Goal: Transaction & Acquisition: Purchase product/service

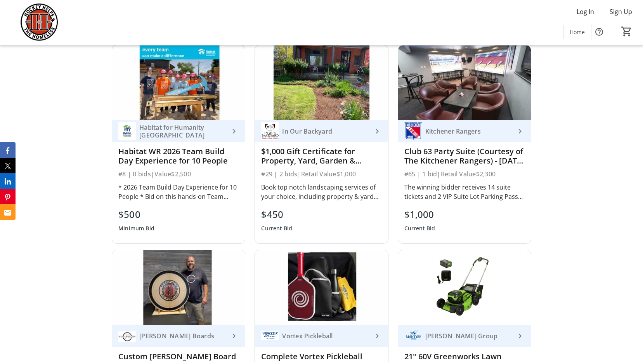
scroll to position [504, 0]
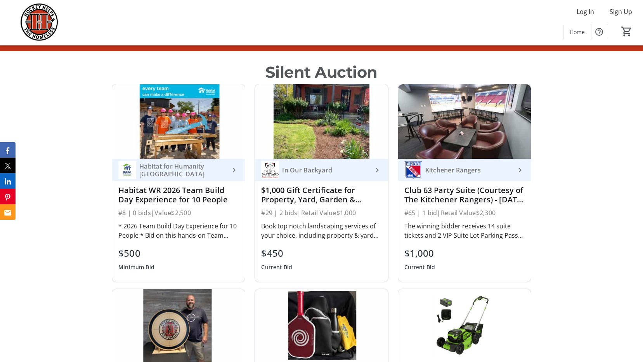
click at [445, 232] on div "The winning bidder receives 14 suite tickets and 2 VIP Suite Lot Parking Passes…" at bounding box center [464, 230] width 120 height 19
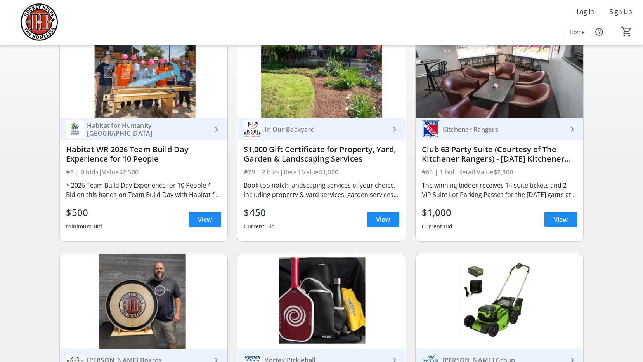
scroll to position [116, 0]
click at [558, 222] on span "View" at bounding box center [561, 218] width 14 height 9
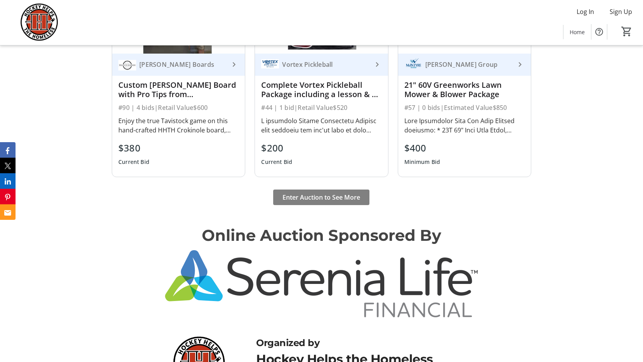
scroll to position [815, 0]
click at [313, 195] on span "Enter Auction to See More" at bounding box center [321, 196] width 78 height 9
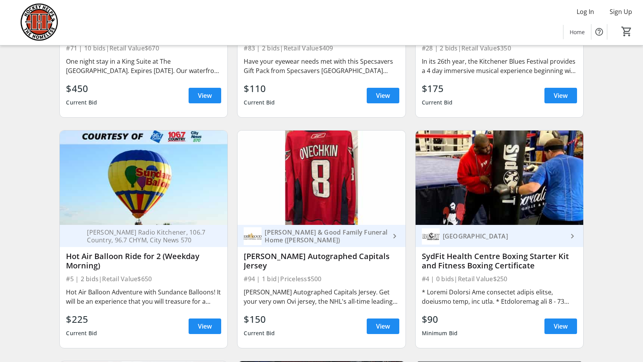
scroll to position [970, 0]
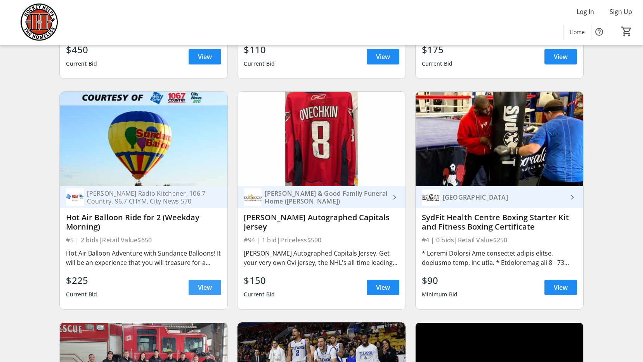
click at [211, 292] on span "View" at bounding box center [205, 286] width 14 height 9
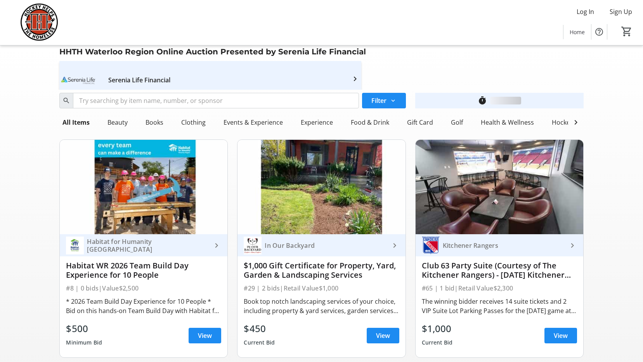
scroll to position [970, 0]
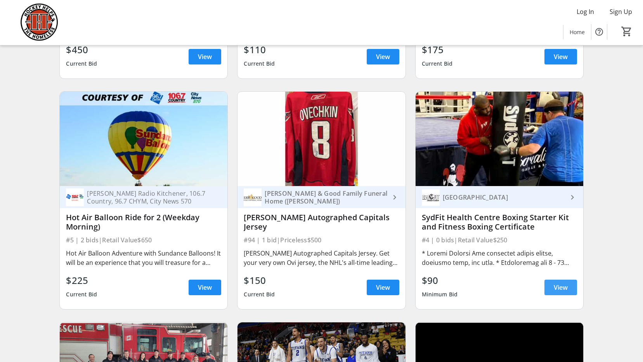
click at [565, 292] on span "View" at bounding box center [561, 286] width 14 height 9
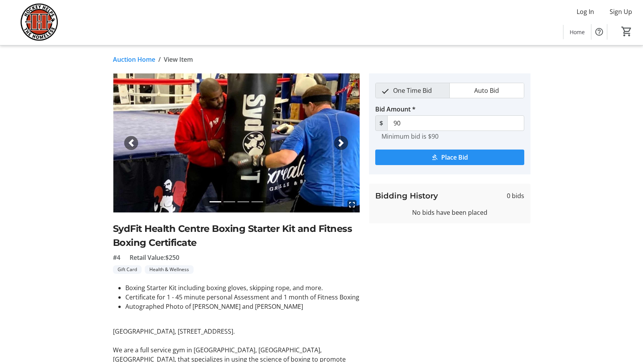
click at [448, 155] on span "Place Bid" at bounding box center [454, 156] width 27 height 9
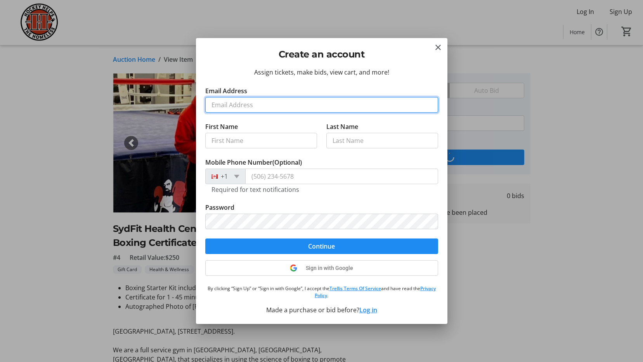
click at [223, 104] on input "Email Address" at bounding box center [321, 105] width 233 height 16
type input "[EMAIL_ADDRESS][DOMAIN_NAME]"
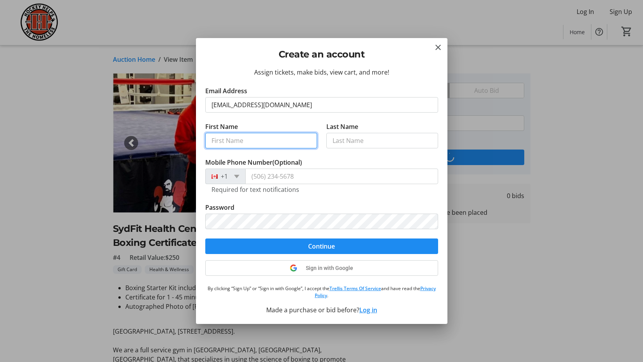
type input "[PERSON_NAME]"
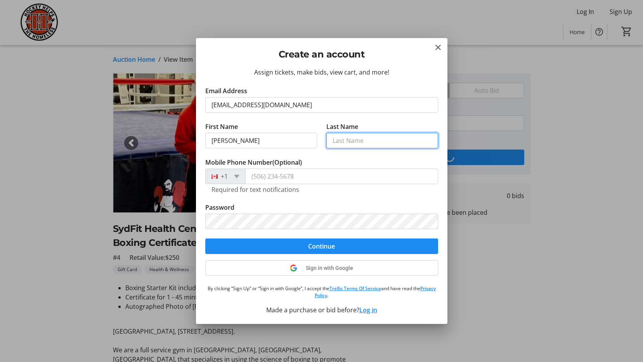
type input "Dubien"
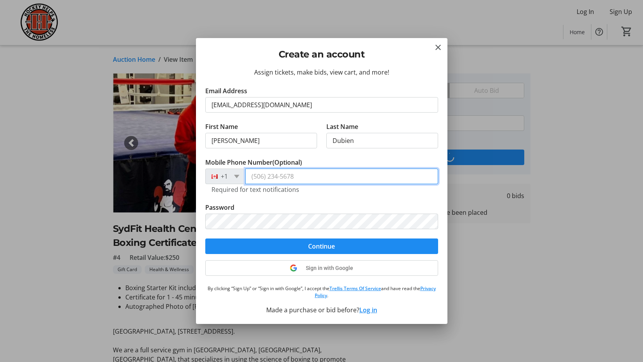
type input "[PHONE_NUMBER]"
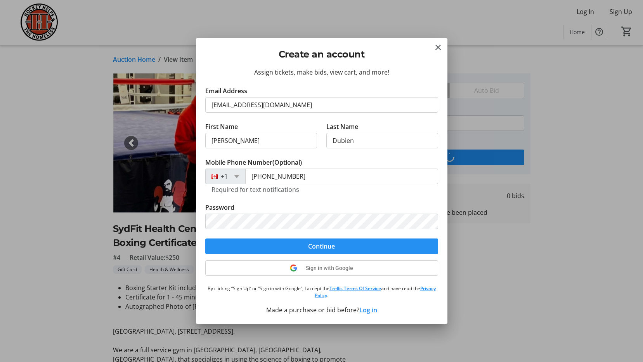
click at [331, 246] on span "Continue" at bounding box center [321, 245] width 27 height 9
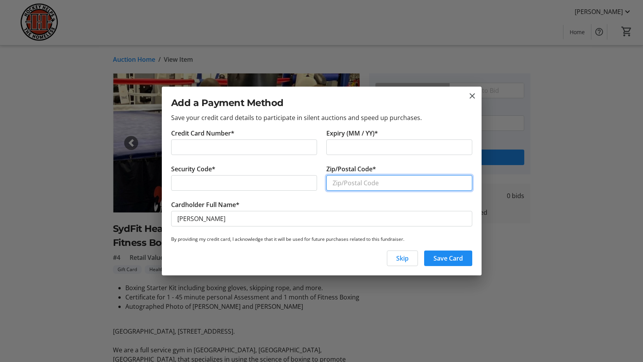
click at [351, 183] on input "Zip/Postal Code*" at bounding box center [399, 183] width 146 height 16
type input "N2P 1H5"
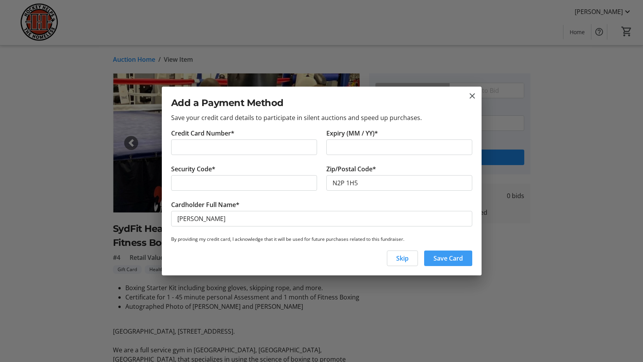
click at [452, 257] on span "Save Card" at bounding box center [447, 257] width 29 height 9
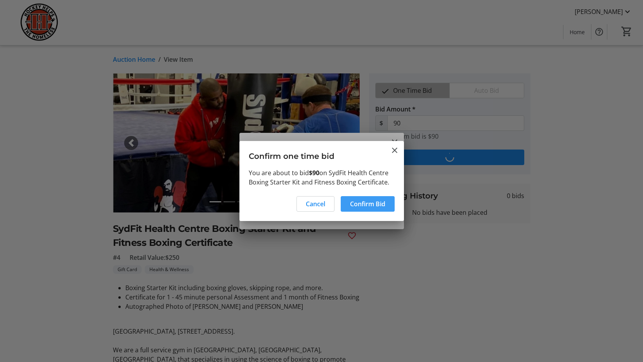
click at [376, 201] on span "Confirm Bid" at bounding box center [367, 203] width 35 height 9
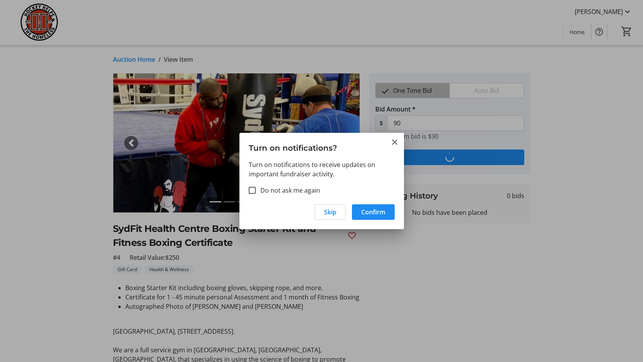
type input "100"
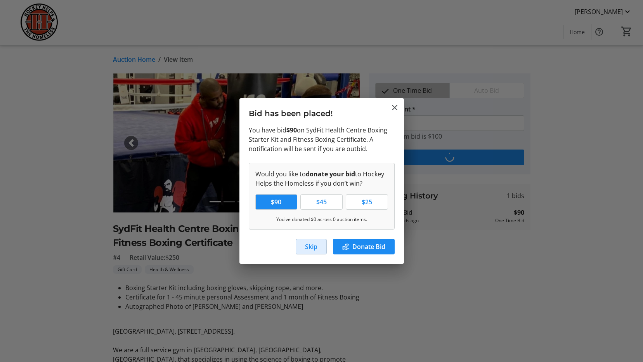
click at [310, 247] on span "Skip" at bounding box center [311, 246] width 12 height 9
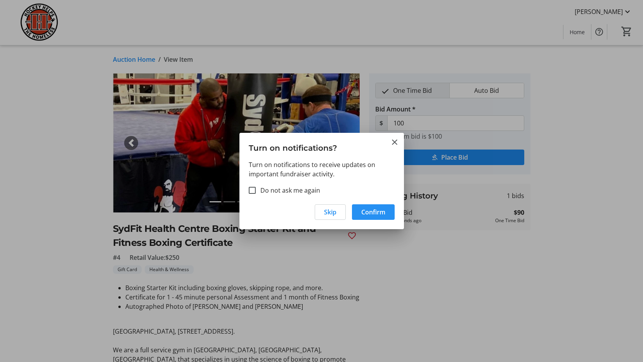
click at [376, 211] on span "Confirm" at bounding box center [373, 211] width 24 height 9
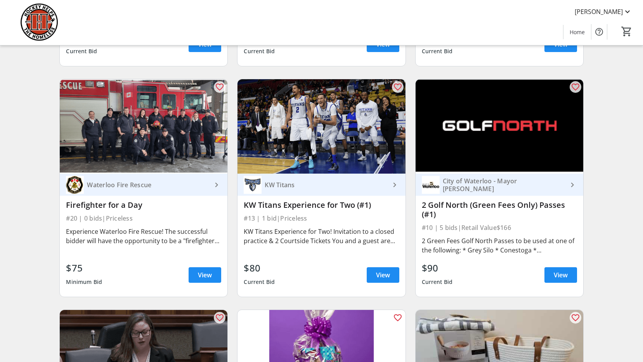
scroll to position [1220, 0]
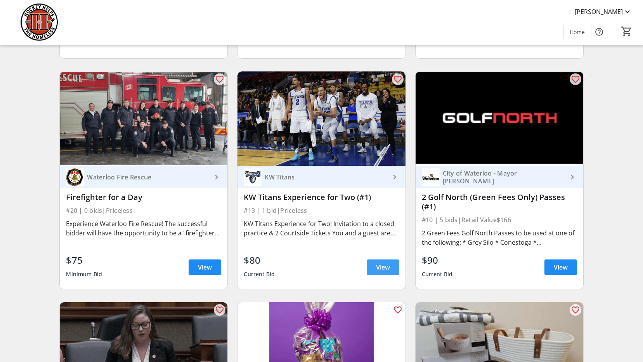
click at [384, 272] on span "View" at bounding box center [383, 266] width 14 height 9
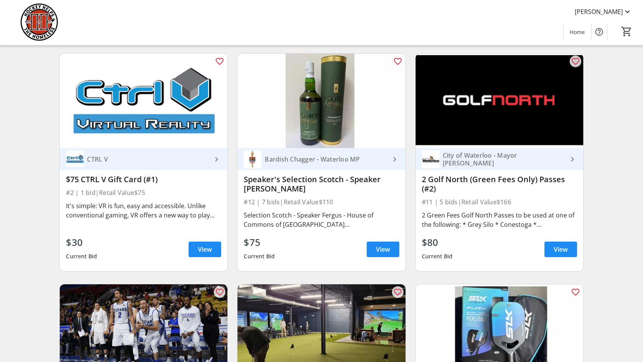
scroll to position [1686, 0]
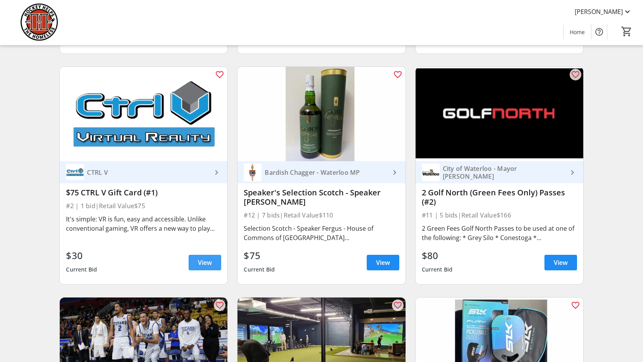
click at [208, 267] on span "View" at bounding box center [205, 262] width 14 height 9
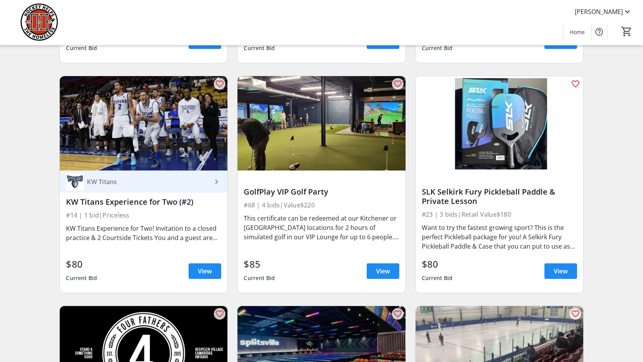
scroll to position [1958, 0]
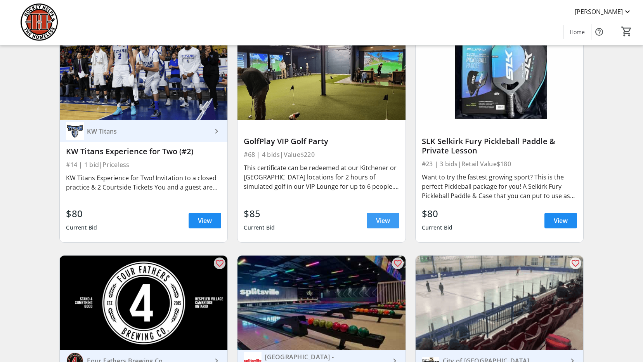
click at [390, 223] on span at bounding box center [383, 220] width 33 height 19
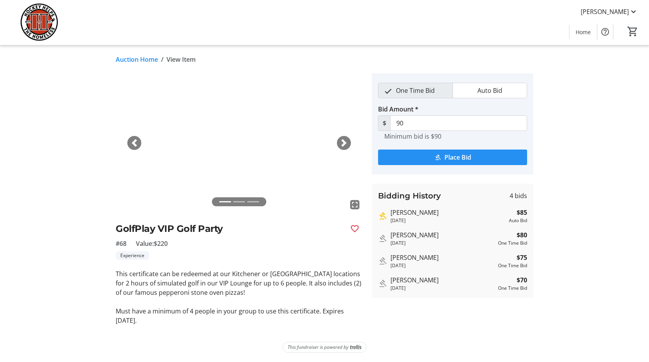
click at [460, 156] on span "Place Bid" at bounding box center [457, 156] width 27 height 9
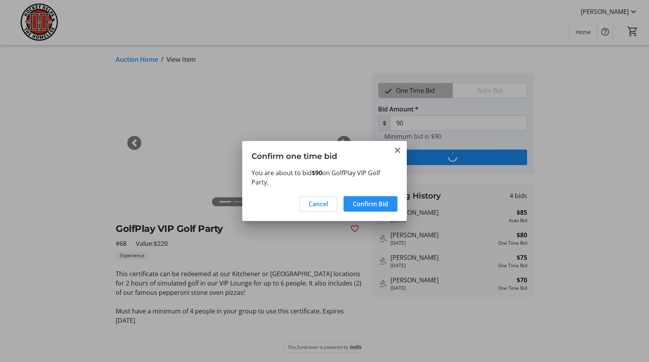
click at [383, 203] on span "Confirm Bid" at bounding box center [370, 203] width 35 height 9
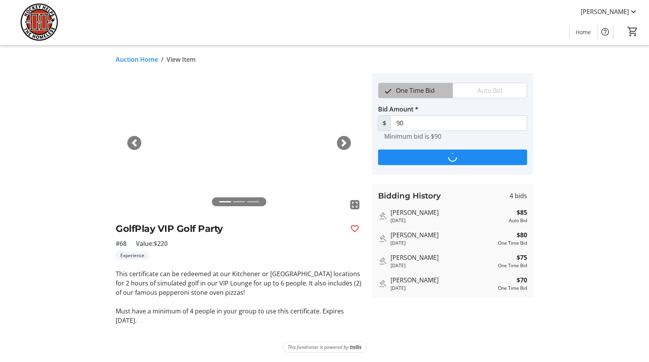
type input "100"
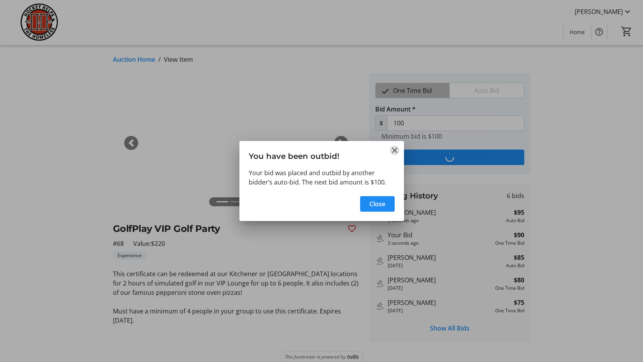
click at [393, 149] on mat-icon "Close" at bounding box center [394, 149] width 9 height 9
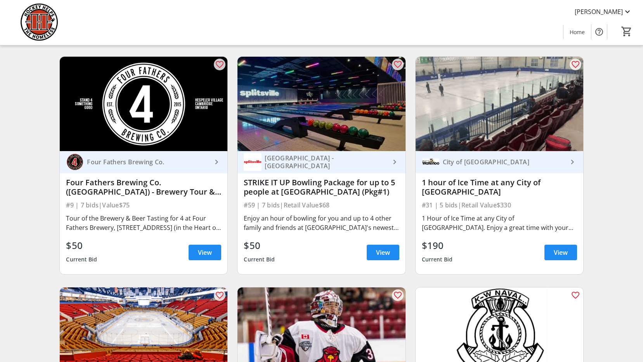
scroll to position [2152, 0]
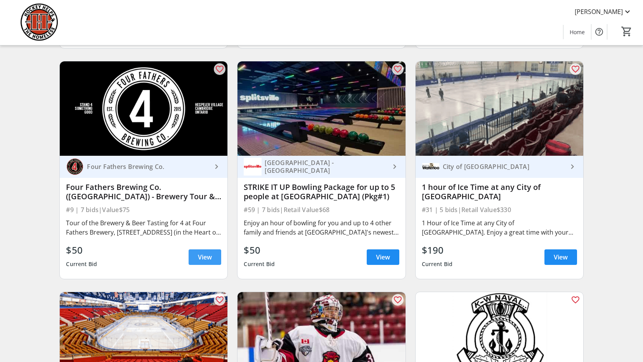
click at [206, 261] on span "View" at bounding box center [205, 256] width 14 height 9
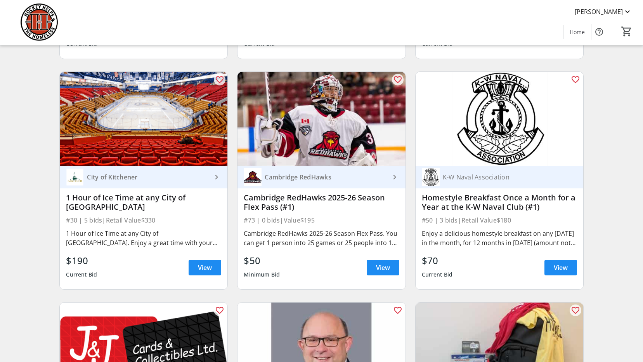
scroll to position [2384, 0]
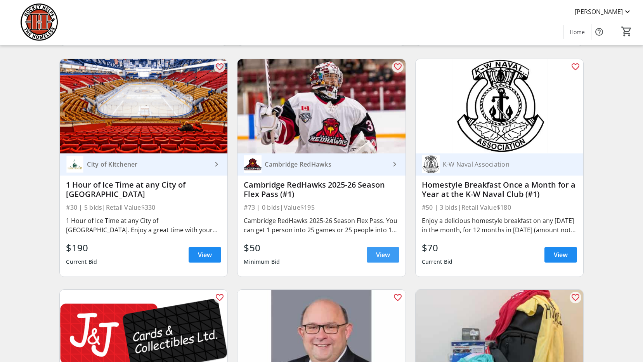
click at [383, 259] on span "View" at bounding box center [383, 254] width 14 height 9
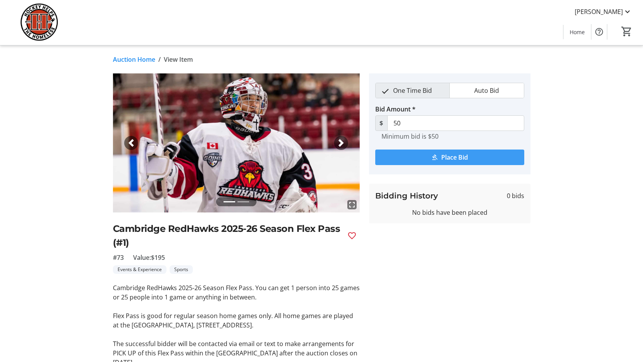
click at [459, 158] on span "Place Bid" at bounding box center [454, 156] width 27 height 9
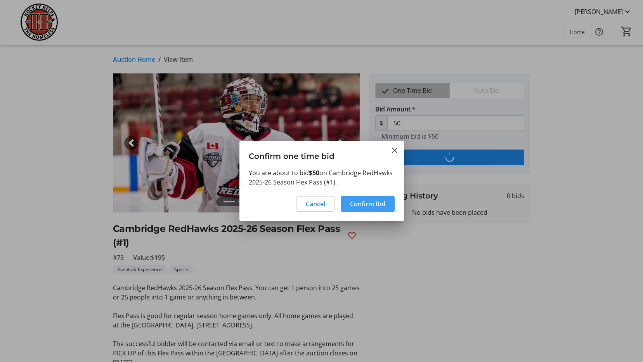
click at [373, 204] on span "Confirm Bid" at bounding box center [367, 203] width 35 height 9
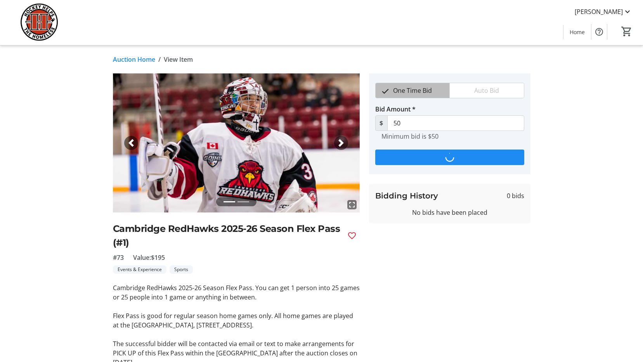
type input "55"
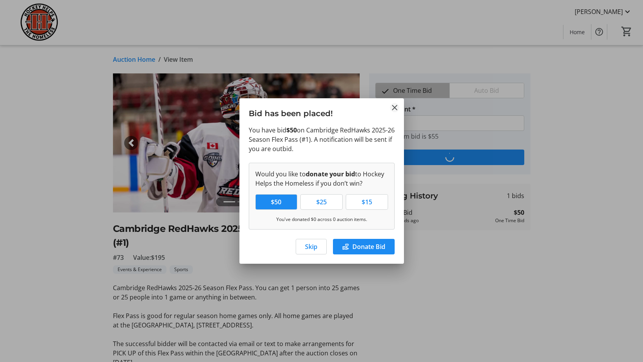
click at [395, 105] on mat-icon "Close" at bounding box center [394, 107] width 9 height 9
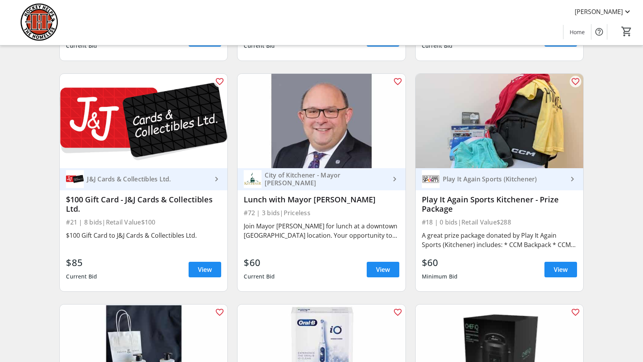
scroll to position [2617, 0]
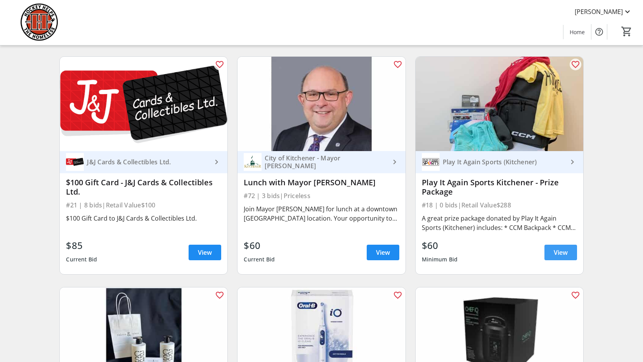
click at [560, 256] on span "View" at bounding box center [561, 252] width 14 height 9
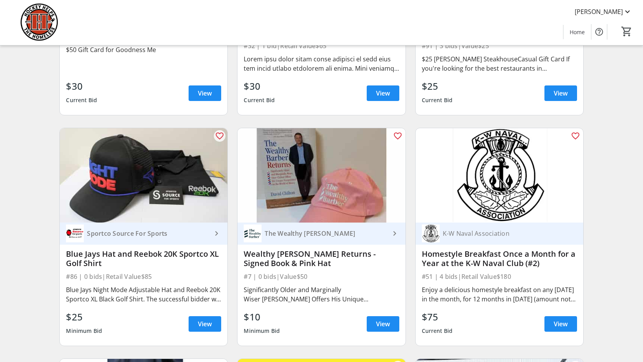
scroll to position [3471, 0]
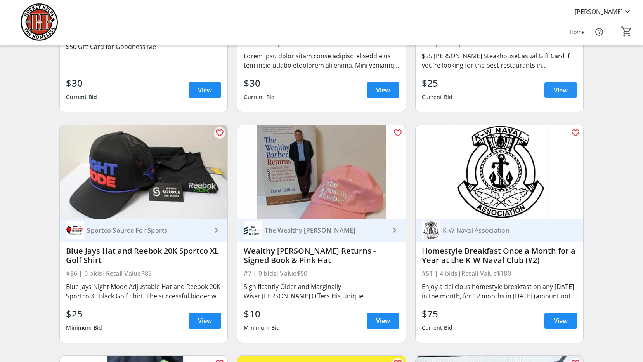
click at [565, 94] on span "View" at bounding box center [561, 89] width 14 height 9
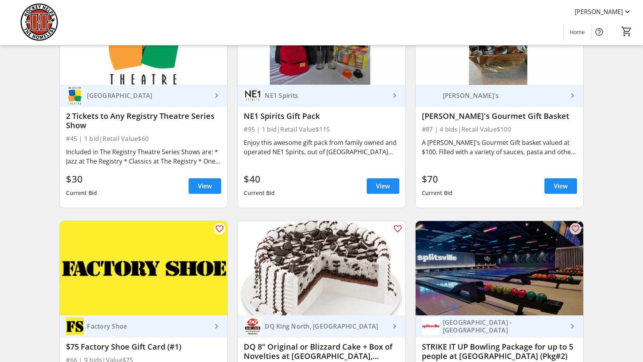
scroll to position [4518, 0]
click at [208, 189] on span "View" at bounding box center [205, 185] width 14 height 9
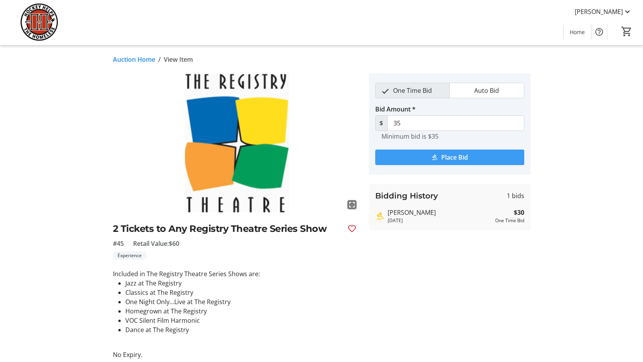
click at [450, 156] on span "Place Bid" at bounding box center [454, 156] width 27 height 9
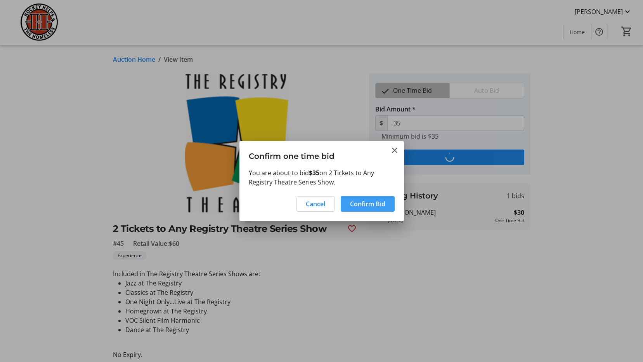
click at [370, 202] on span "Confirm Bid" at bounding box center [367, 203] width 35 height 9
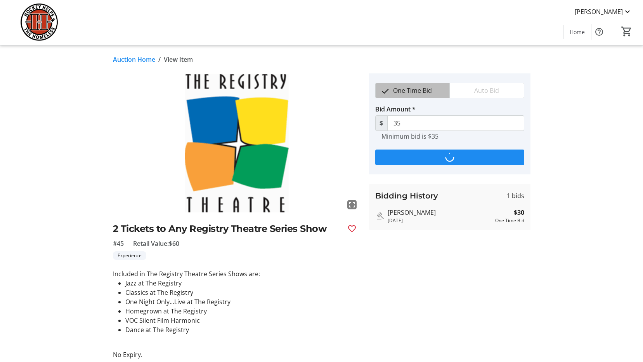
type input "40"
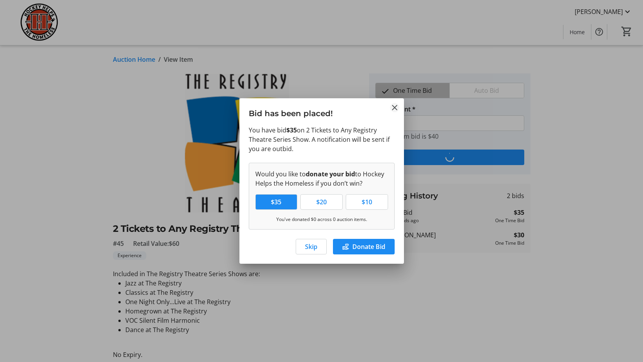
click at [395, 107] on mat-icon "Close" at bounding box center [394, 107] width 9 height 9
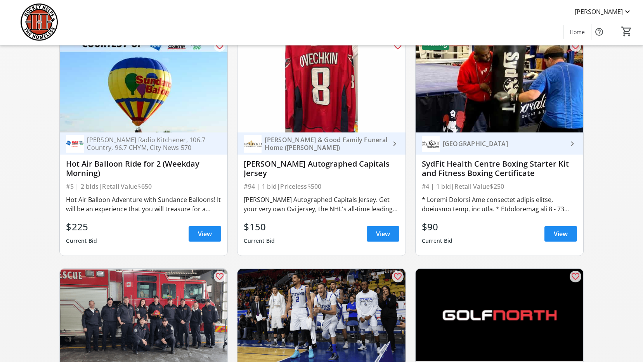
scroll to position [1024, 0]
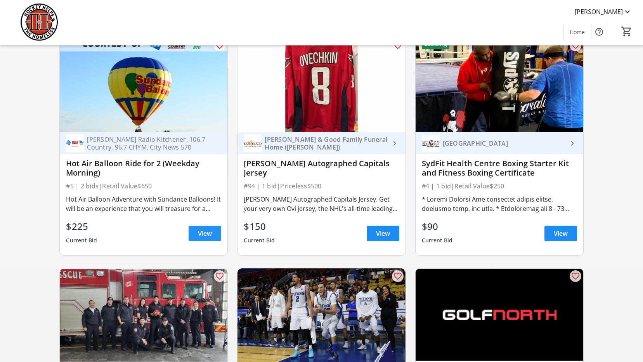
click at [206, 237] on span "View" at bounding box center [205, 233] width 14 height 9
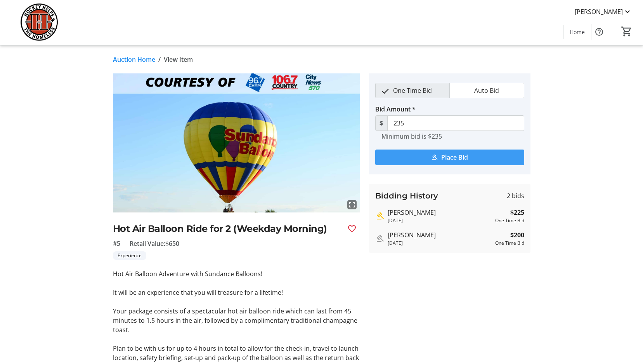
click at [452, 157] on span "Place Bid" at bounding box center [454, 156] width 27 height 9
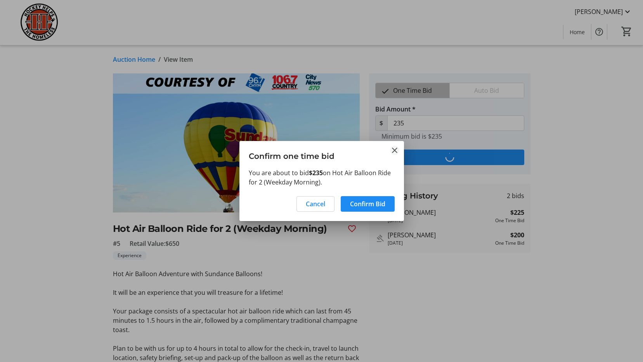
click at [393, 149] on mat-icon "Close" at bounding box center [394, 149] width 9 height 9
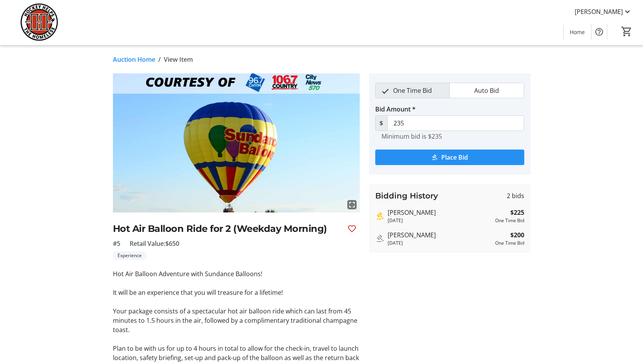
click at [467, 156] on span "Place Bid" at bounding box center [454, 156] width 27 height 9
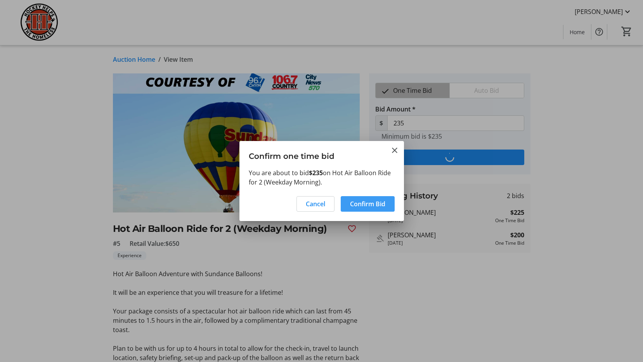
click at [378, 204] on span "Confirm Bid" at bounding box center [367, 203] width 35 height 9
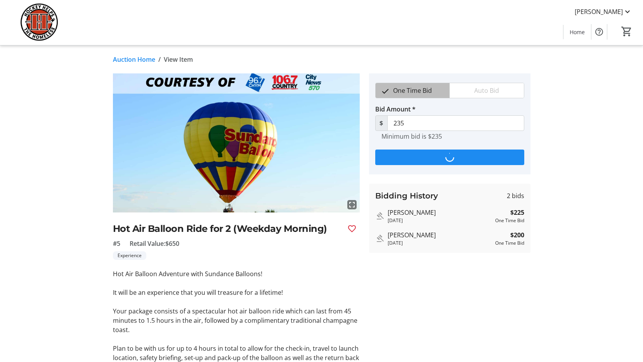
type input "245"
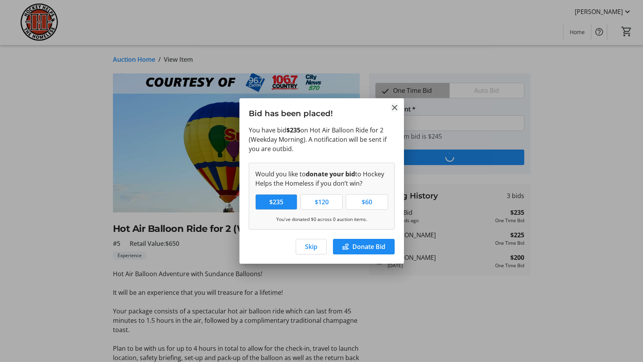
click at [394, 107] on mat-icon "Close" at bounding box center [394, 107] width 9 height 9
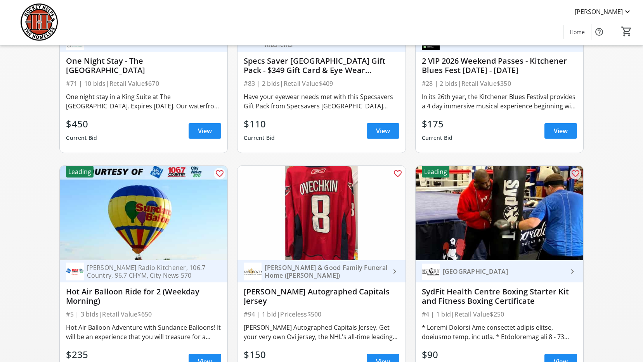
scroll to position [985, 0]
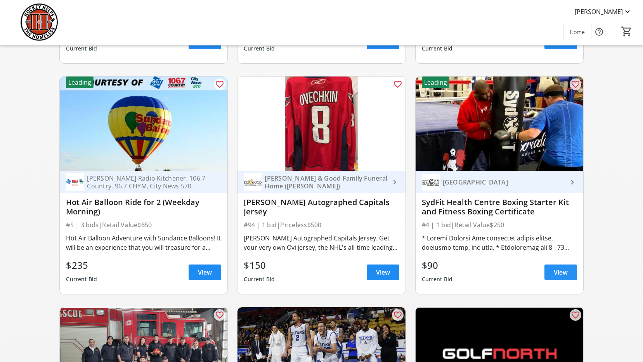
click at [558, 277] on span "View" at bounding box center [561, 271] width 14 height 9
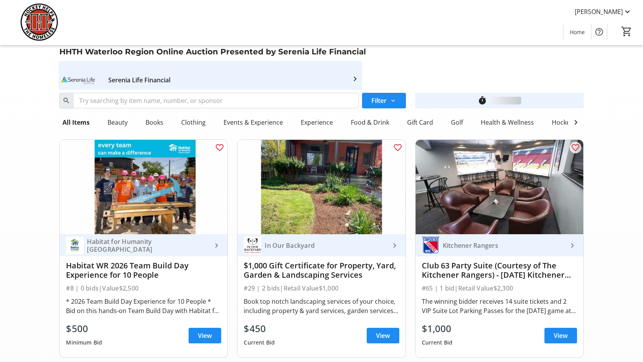
scroll to position [985, 0]
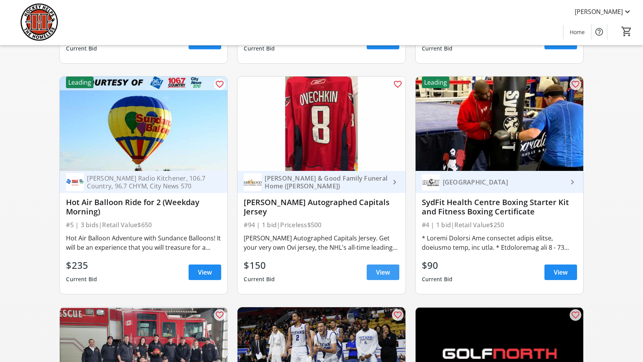
click at [381, 276] on span "View" at bounding box center [383, 271] width 14 height 9
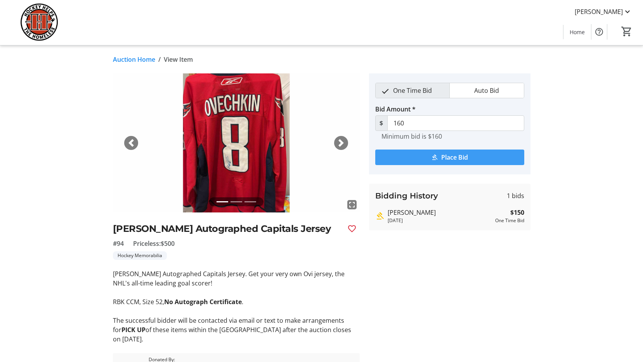
click at [454, 156] on span "Place Bid" at bounding box center [454, 156] width 27 height 9
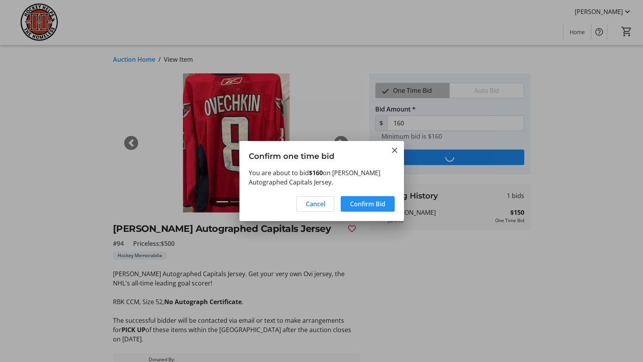
click at [370, 201] on span "Confirm Bid" at bounding box center [367, 203] width 35 height 9
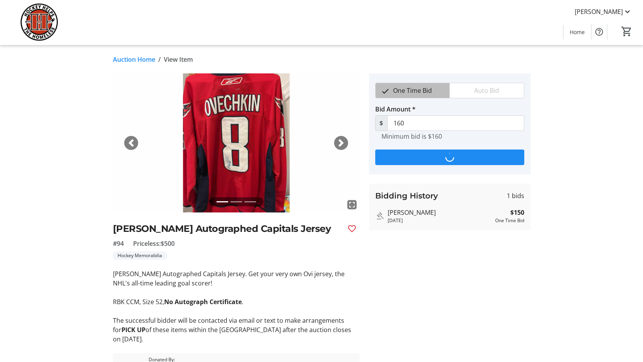
type input "170"
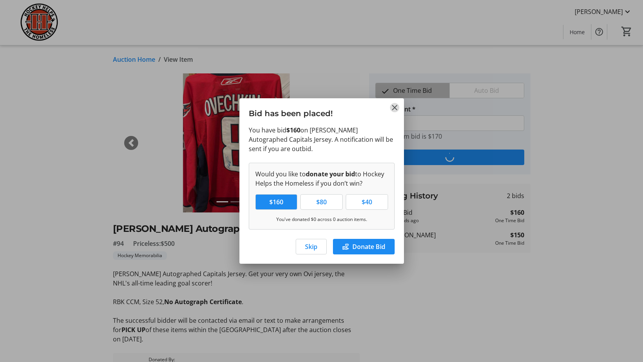
click at [395, 105] on mat-icon "Close" at bounding box center [394, 107] width 9 height 9
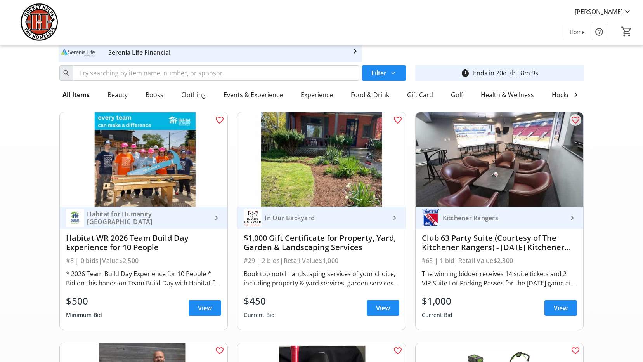
scroll to position [15, 0]
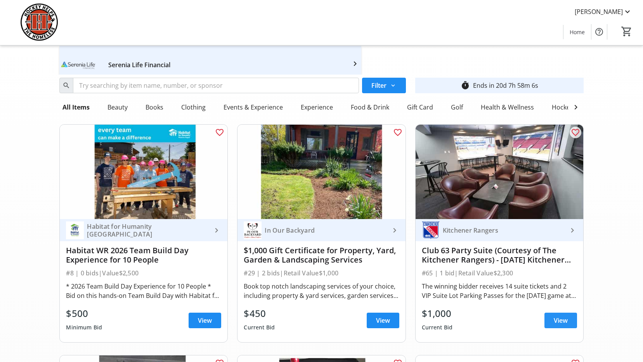
click at [566, 324] on span "View" at bounding box center [561, 319] width 14 height 9
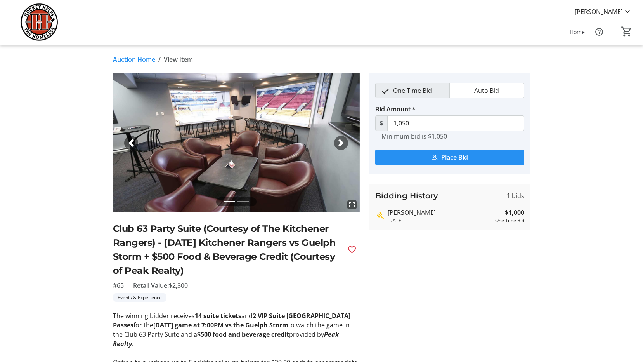
click at [452, 155] on span "Place Bid" at bounding box center [454, 156] width 27 height 9
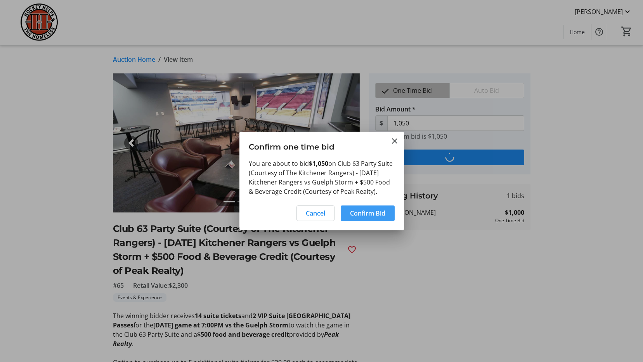
click at [378, 218] on span "Confirm Bid" at bounding box center [367, 212] width 35 height 9
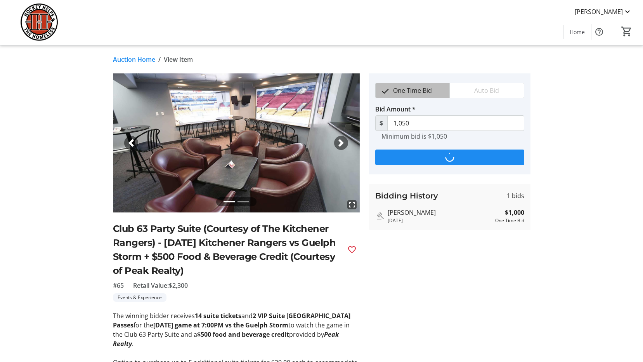
type input "1,100"
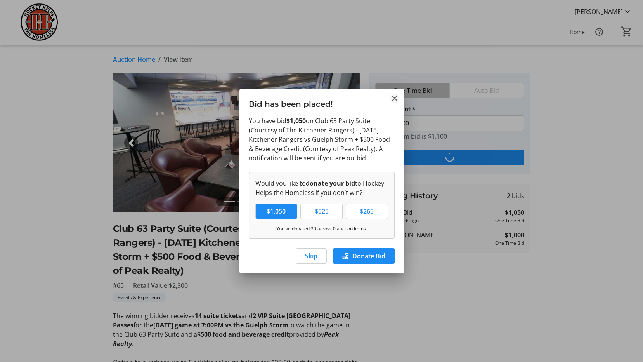
click at [394, 93] on mat-icon "Close" at bounding box center [394, 97] width 9 height 9
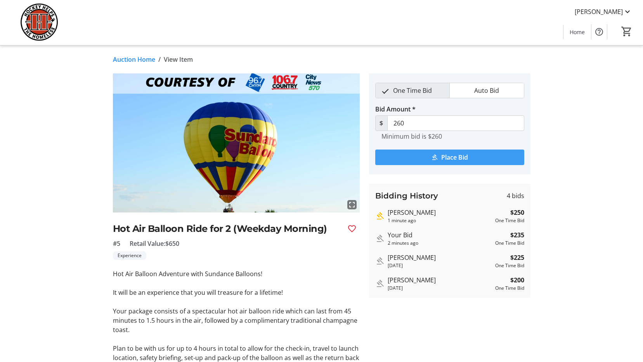
click at [452, 156] on span "Place Bid" at bounding box center [454, 156] width 27 height 9
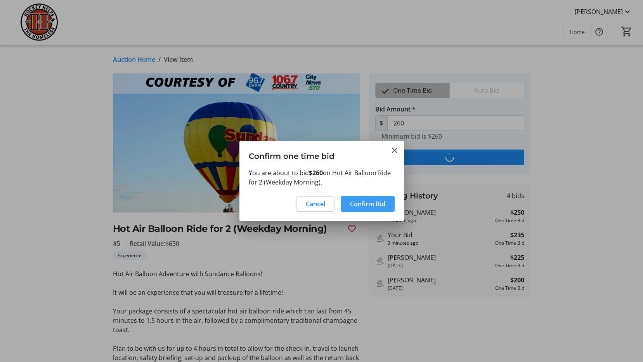
click at [381, 203] on span "Confirm Bid" at bounding box center [367, 203] width 35 height 9
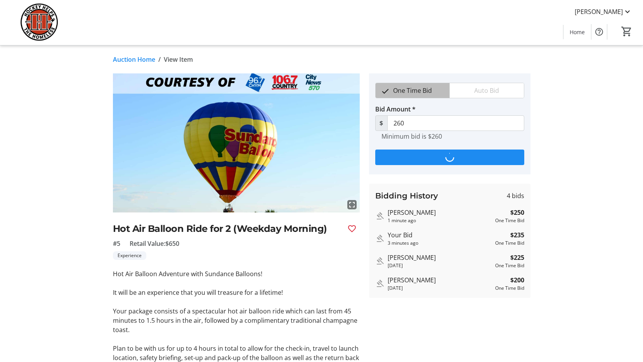
type input "270"
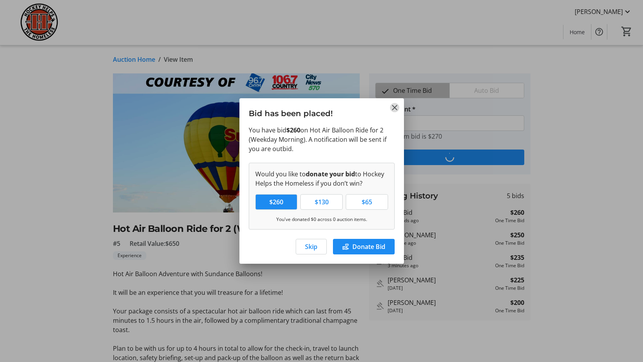
click at [394, 106] on mat-icon "Close" at bounding box center [394, 107] width 9 height 9
